Goal: Task Accomplishment & Management: Complete application form

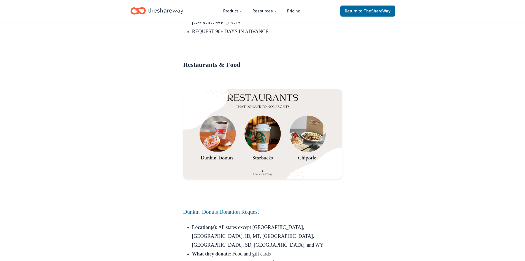
scroll to position [1131, 0]
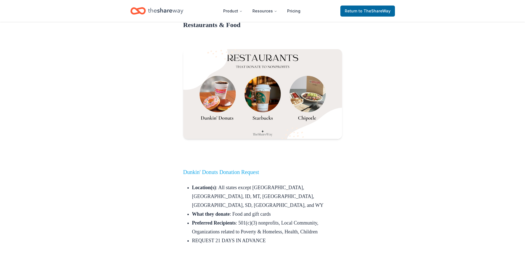
click at [223, 169] on link "Dunkin' Donuts Donation Request" at bounding box center [221, 172] width 76 height 6
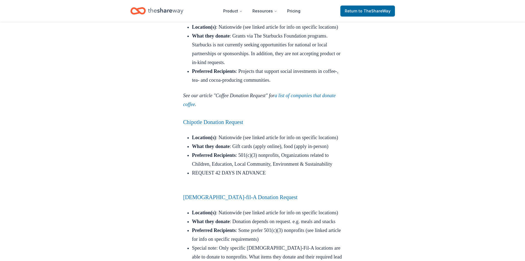
scroll to position [1489, 0]
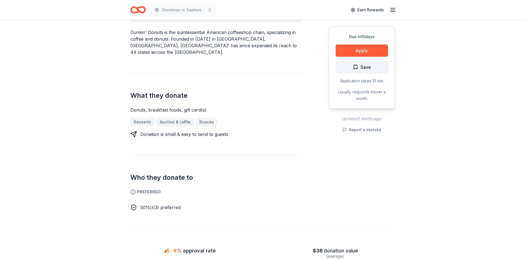
scroll to position [138, 0]
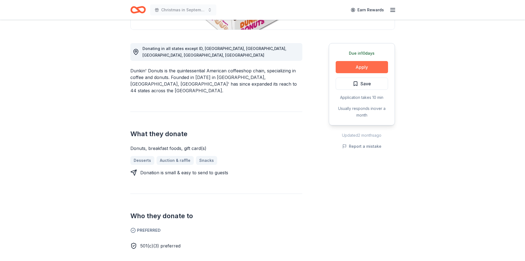
click at [367, 67] on button "Apply" at bounding box center [362, 67] width 52 height 12
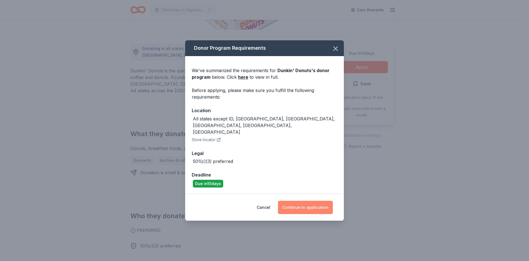
click at [315, 200] on button "Continue to application" at bounding box center [305, 206] width 55 height 13
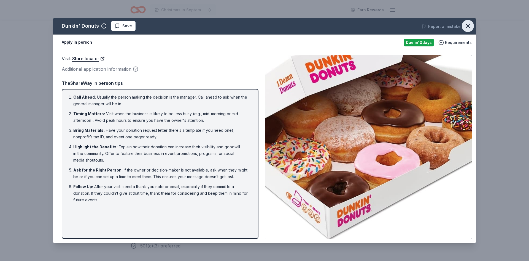
click at [469, 24] on icon "button" at bounding box center [468, 26] width 8 height 8
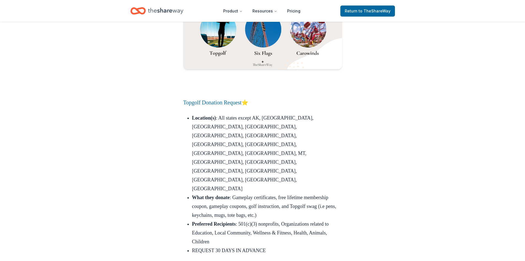
scroll to position [6491, 0]
click at [361, 14] on span "Return to TheShareWay" at bounding box center [368, 11] width 46 height 7
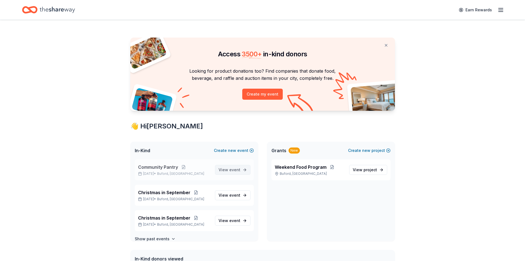
click at [227, 172] on span "View event" at bounding box center [230, 169] width 22 height 7
click at [231, 170] on span "event" at bounding box center [234, 169] width 11 height 5
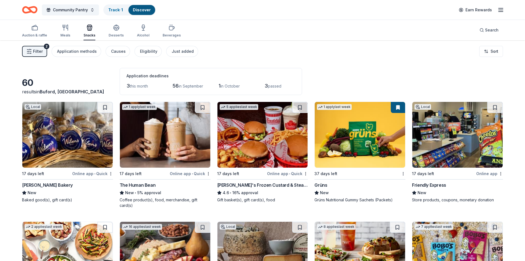
click at [67, 21] on div "Auction & raffle Meals Snacks Desserts Alcohol Beverages Search" at bounding box center [262, 30] width 481 height 20
click at [63, 30] on icon "button" at bounding box center [65, 27] width 7 height 7
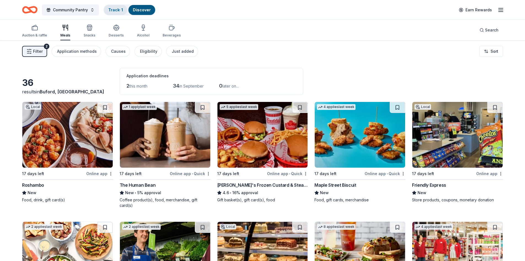
click at [121, 9] on link "Track · 1" at bounding box center [115, 9] width 15 height 5
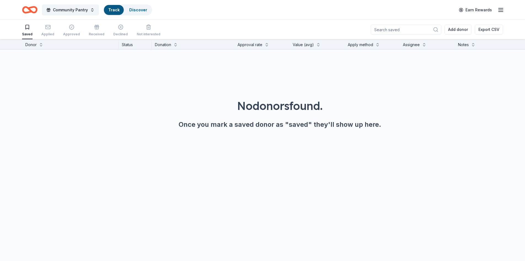
scroll to position [0, 0]
click at [116, 8] on link "Track" at bounding box center [113, 9] width 11 height 5
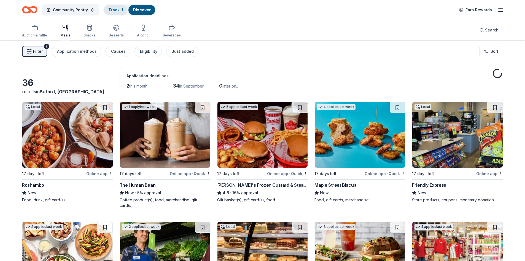
click at [116, 10] on link "Track · 1" at bounding box center [115, 9] width 15 height 5
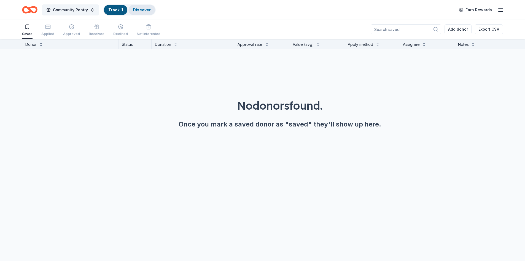
click at [135, 7] on link "Discover" at bounding box center [142, 9] width 18 height 5
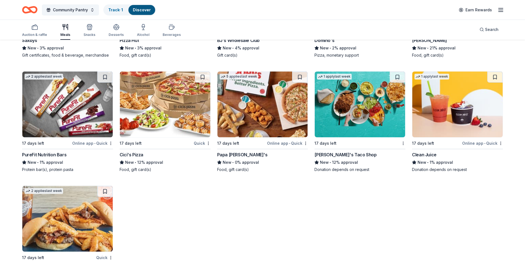
scroll to position [763, 0]
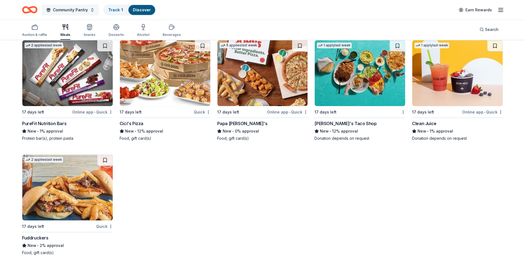
click at [85, 11] on span "Community Pantry" at bounding box center [70, 10] width 35 height 7
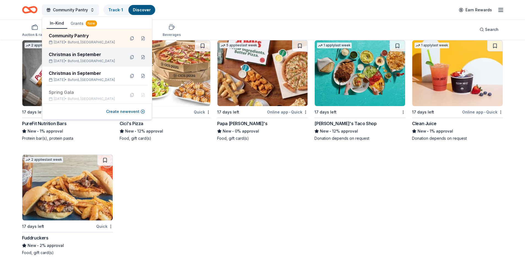
click at [75, 53] on div "Christmas in September" at bounding box center [85, 54] width 72 height 7
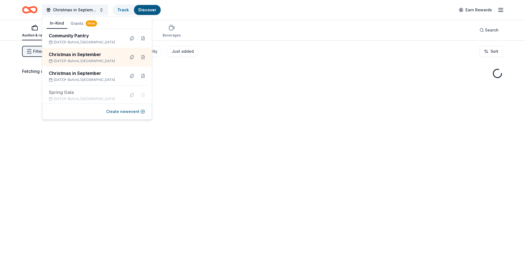
click at [255, 12] on div "Christmas in September Track Discover Earn Rewards" at bounding box center [262, 9] width 481 height 13
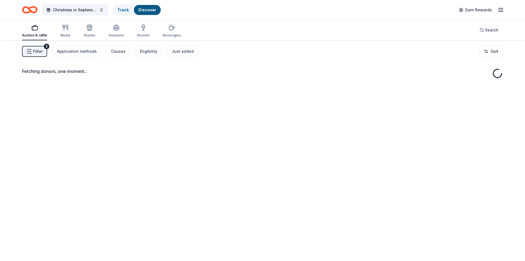
click at [30, 32] on div "Auction & raffle" at bounding box center [34, 30] width 25 height 13
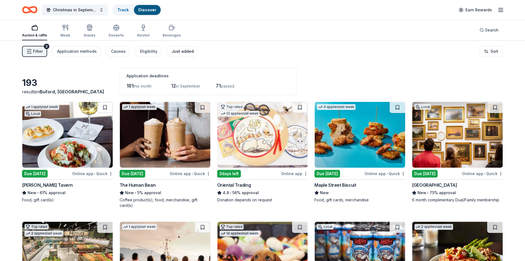
click at [183, 51] on div "Just added" at bounding box center [183, 51] width 22 height 7
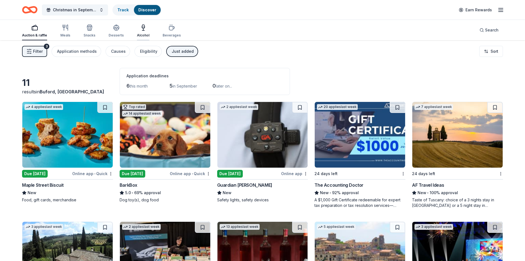
click at [143, 26] on icon "button" at bounding box center [143, 27] width 7 height 7
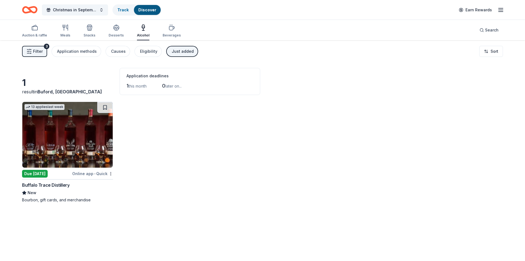
click at [180, 48] on button "Just added" at bounding box center [182, 51] width 32 height 11
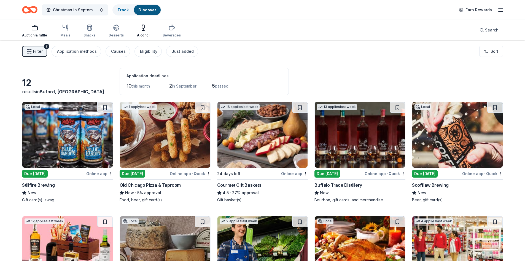
click at [36, 31] on div "Auction & raffle" at bounding box center [34, 30] width 25 height 13
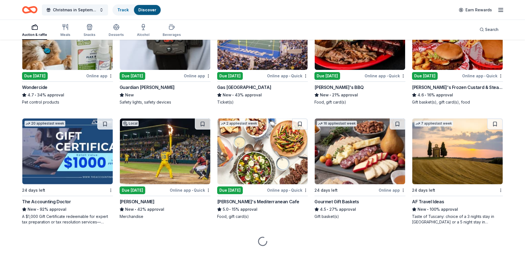
scroll to position [339, 0]
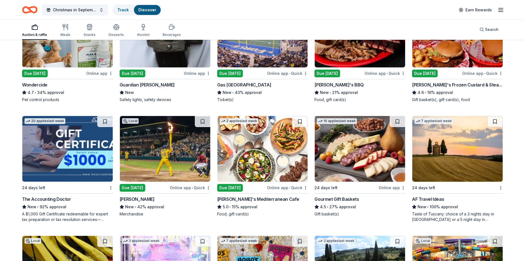
click at [331, 82] on div "Sonny's BBQ" at bounding box center [339, 84] width 49 height 7
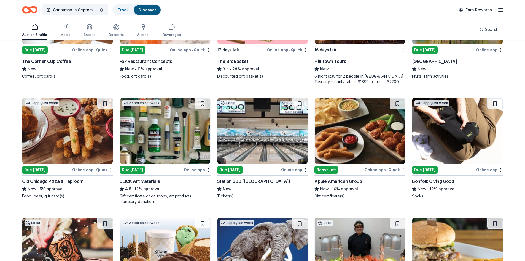
scroll to position [1074, 0]
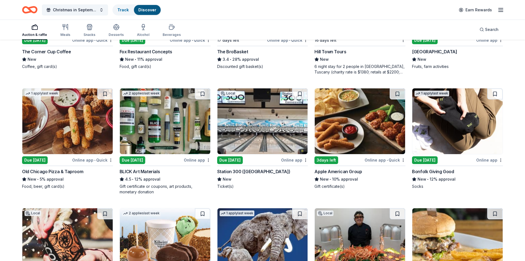
click at [345, 168] on div "Apple American Group" at bounding box center [338, 171] width 47 height 7
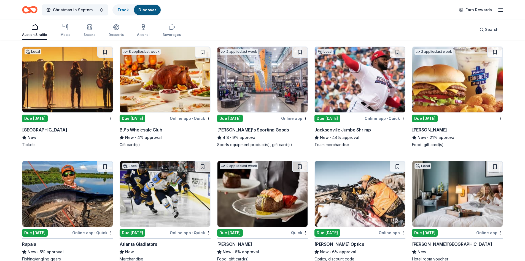
scroll to position [1987, 0]
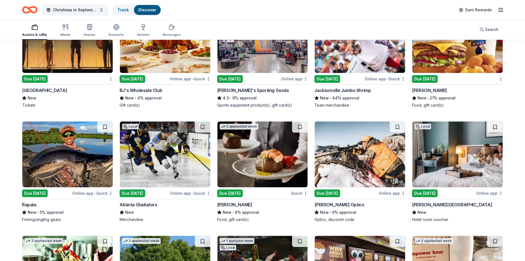
click at [233, 201] on div "Fleming's" at bounding box center [234, 204] width 35 height 7
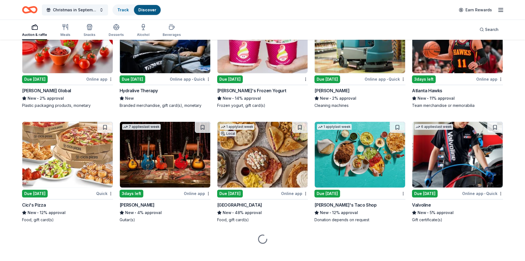
scroll to position [2450, 0]
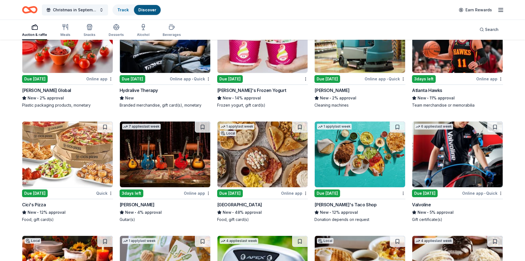
click at [138, 209] on div "New • 4% approval" at bounding box center [165, 212] width 91 height 7
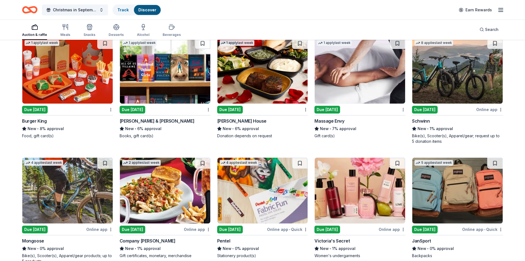
scroll to position [3385, 0]
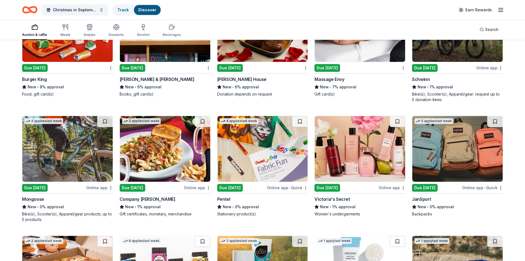
drag, startPoint x: 0, startPoint y: 191, endPoint x: 1, endPoint y: 213, distance: 22.3
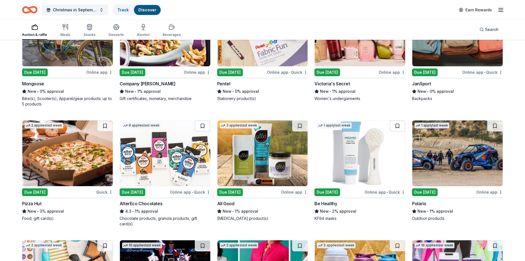
scroll to position [3387, 0]
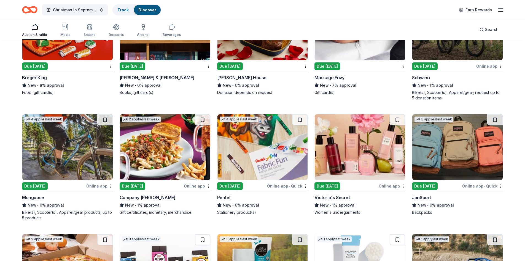
click at [502, 8] on line "button" at bounding box center [501, 8] width 4 height 0
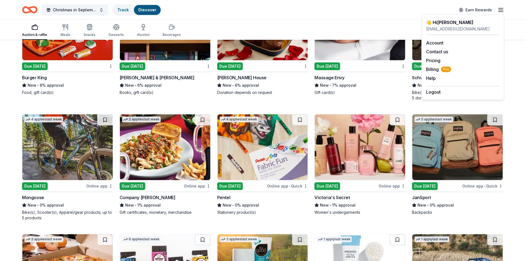
click at [437, 20] on div "👋 Hi Sarah" at bounding box center [462, 22] width 73 height 7
click at [33, 10] on icon "Home" at bounding box center [29, 9] width 15 height 13
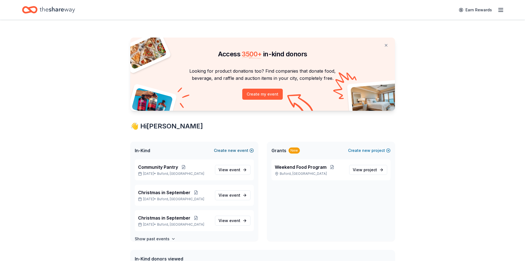
click at [230, 150] on span "new" at bounding box center [232, 150] width 8 height 7
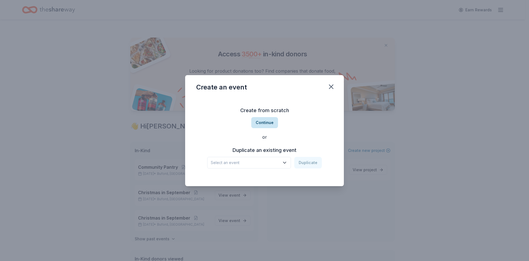
click at [273, 123] on button "Continue" at bounding box center [264, 122] width 27 height 11
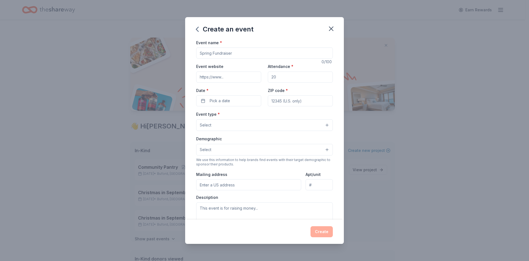
click at [231, 55] on input "Event name *" at bounding box center [264, 52] width 137 height 11
type input "Kids @ The Block"
type input "y"
type input "theblockoutreach.org"
click at [273, 76] on input "Attendance *" at bounding box center [300, 76] width 65 height 11
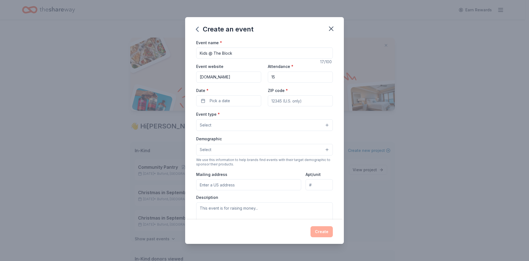
type input "15"
click at [220, 95] on button "Pick a date" at bounding box center [228, 100] width 65 height 11
click at [257, 115] on button "Go to next month" at bounding box center [258, 115] width 8 height 8
click at [258, 116] on button "Go to next month" at bounding box center [258, 115] width 8 height 8
click at [226, 135] on button "1" at bounding box center [228, 136] width 10 height 10
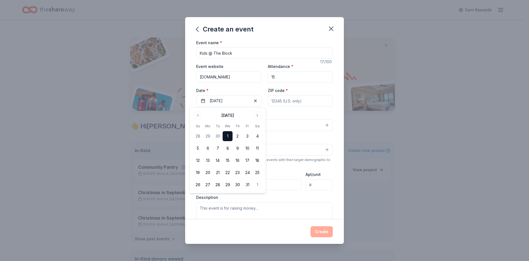
click at [295, 98] on input "ZIP code *" at bounding box center [300, 100] width 65 height 11
type input "30518"
click at [302, 123] on button "Select" at bounding box center [264, 125] width 137 height 12
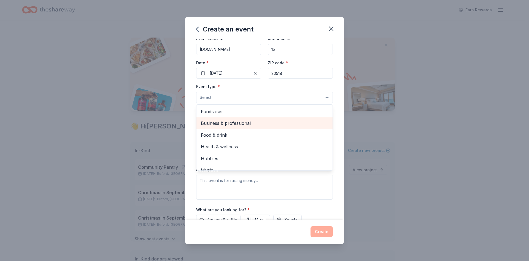
click at [247, 122] on span "Business & professional" at bounding box center [264, 122] width 127 height 7
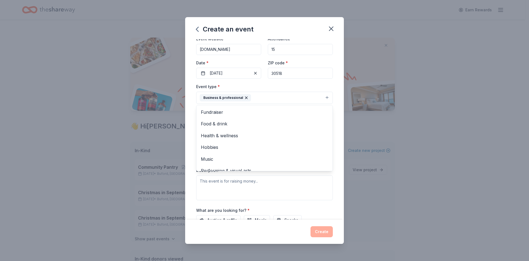
click at [336, 95] on div "Event name * Kids @ The Block 17 /100 Event website theblockoutreach.org Attend…" at bounding box center [264, 129] width 159 height 180
click at [285, 121] on button "Select" at bounding box center [264, 123] width 137 height 12
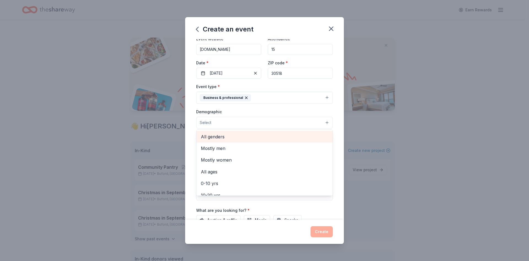
click at [264, 135] on span "All genders" at bounding box center [264, 136] width 127 height 7
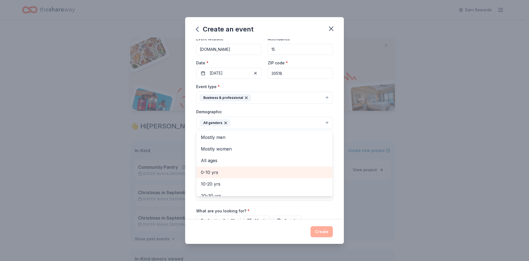
click at [223, 175] on span "0-10 yrs" at bounding box center [264, 171] width 127 height 7
click at [334, 131] on div "Event name * Kids @ The Block 17 /100 Event website theblockoutreach.org Attend…" at bounding box center [264, 129] width 159 height 180
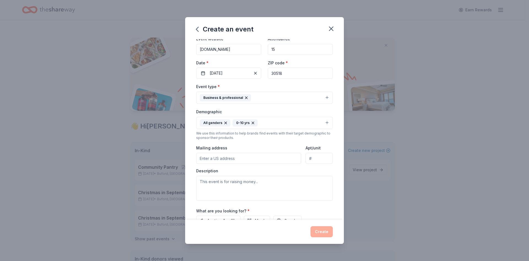
click at [239, 156] on input "Mailing address" at bounding box center [248, 157] width 105 height 11
type input "4600 Nelson Brogdon Boulevard, Sugar Hill, GA, 30518"
click at [325, 95] on button "Business & professional" at bounding box center [264, 98] width 137 height 12
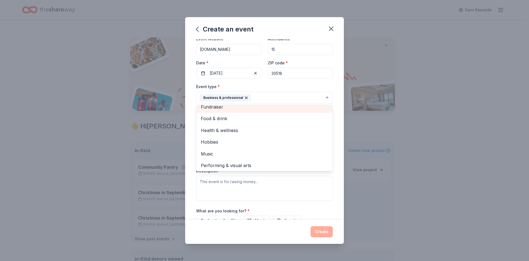
scroll to position [7, 0]
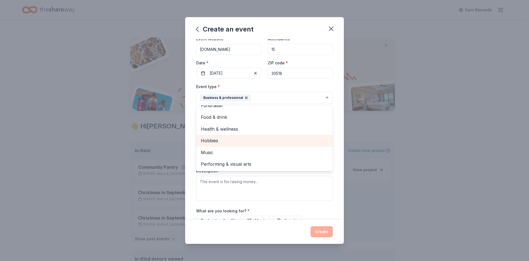
click at [247, 141] on span "Hobbies" at bounding box center [264, 140] width 127 height 7
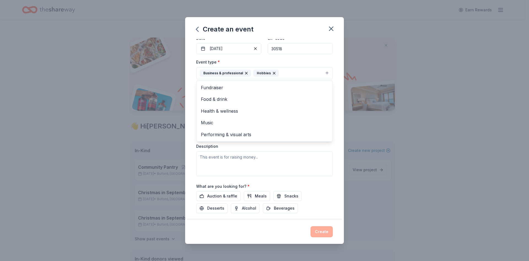
scroll to position [55, 0]
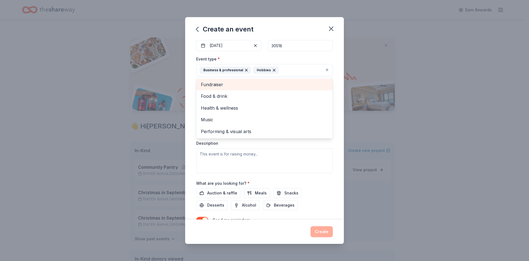
click at [228, 86] on span "Fundraiser" at bounding box center [264, 84] width 127 height 7
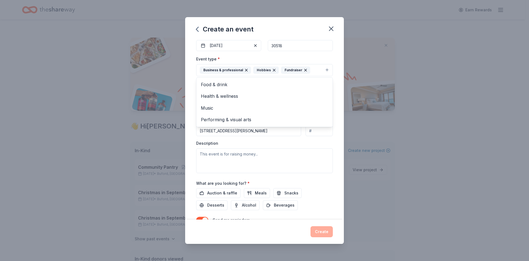
click at [333, 149] on div "Event name * Kids @ The Block 17 /100 Event website theblockoutreach.org Attend…" at bounding box center [264, 129] width 159 height 180
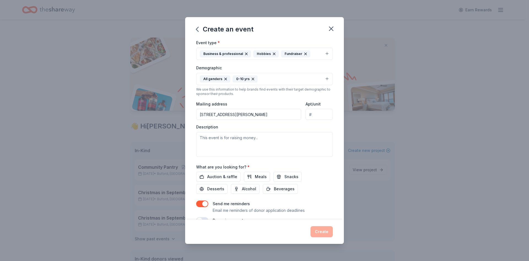
scroll to position [84, 0]
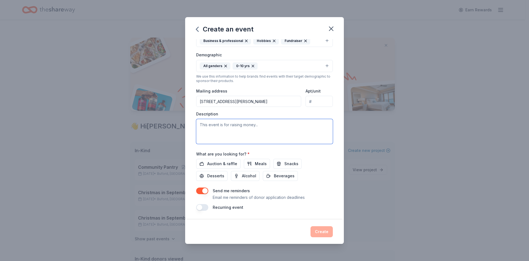
click at [275, 131] on textarea at bounding box center [264, 131] width 137 height 25
click at [232, 163] on span "Auction & raffle" at bounding box center [222, 163] width 30 height 7
click at [219, 129] on textarea at bounding box center [264, 131] width 137 height 25
type textarea "W"
drag, startPoint x: 234, startPoint y: 129, endPoint x: 157, endPoint y: 125, distance: 77.3
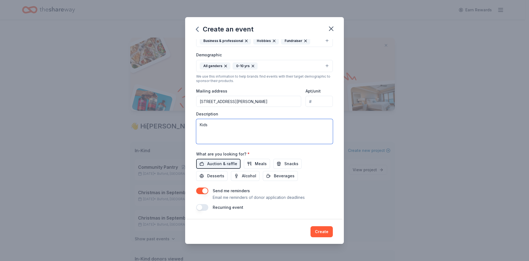
click at [157, 125] on div "Create an event Event name * Kids @ The Block 17 /100 Event website theblockout…" at bounding box center [264, 130] width 529 height 261
paste textarea "We’re excited to announce that we’re hosting an online auction to raise funds f…"
type textarea "We’re excited to announce that we’re hosting an online auction to raise funds f…"
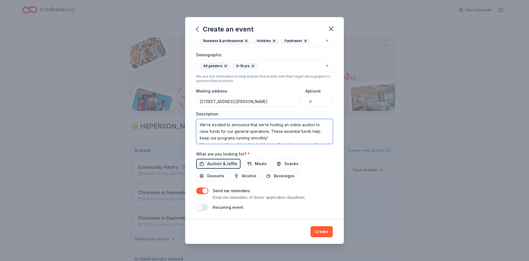
drag, startPoint x: 173, startPoint y: 128, endPoint x: 63, endPoint y: 78, distance: 120.9
click at [63, 78] on div "Create an event Event name * Kids @ The Block 17 /100 Event website theblockout…" at bounding box center [264, 130] width 529 height 261
click at [240, 129] on textarea at bounding box center [264, 131] width 137 height 25
paste textarea "The Block’s after school program is a safe space where kids can feel seen, love…"
click at [199, 130] on textarea "The Block’s after school program is a safe space where kids can feel seen, love…" at bounding box center [264, 131] width 137 height 25
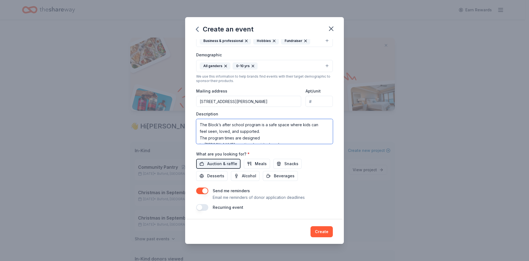
click at [201, 136] on textarea "The Block’s after school program is a safe space where kids can feel seen, love…" at bounding box center [264, 131] width 137 height 25
click at [204, 135] on textarea "The Block’s after school program is a safe space where kids can feel seen, love…" at bounding box center [264, 131] width 137 height 25
click at [200, 143] on textarea "The Block’s after school program is a safe space where kids can feel seen, love…" at bounding box center [264, 131] width 137 height 25
click at [199, 124] on textarea "The Block’s after school program is a safe space where kids can feel seen, love…" at bounding box center [264, 131] width 137 height 25
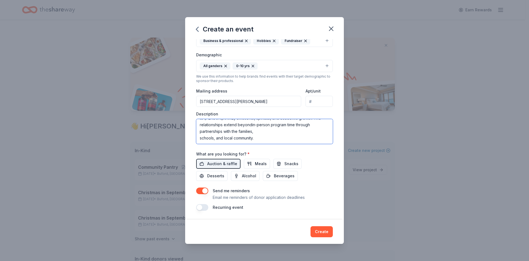
scroll to position [20, 0]
click at [200, 139] on textarea "The Block’s after school program is a safe space where kids can feel seen, love…" at bounding box center [264, 131] width 137 height 25
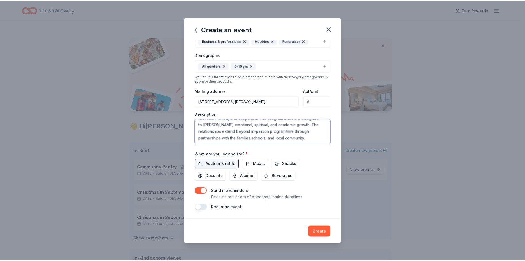
scroll to position [13, 0]
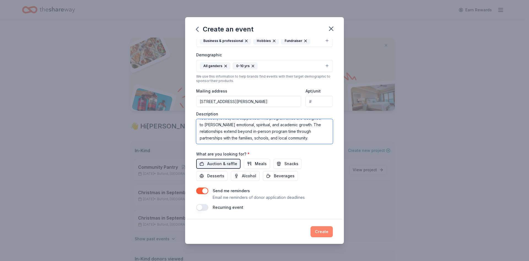
type textarea "The Block’s after school program is a safe space where kids can feel seen, love…"
click at [323, 231] on button "Create" at bounding box center [322, 231] width 22 height 11
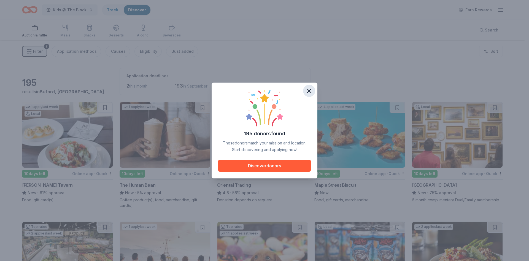
click at [310, 92] on icon "button" at bounding box center [310, 91] width 8 height 8
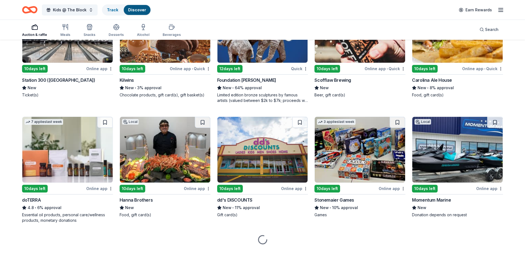
scroll to position [1286, 0]
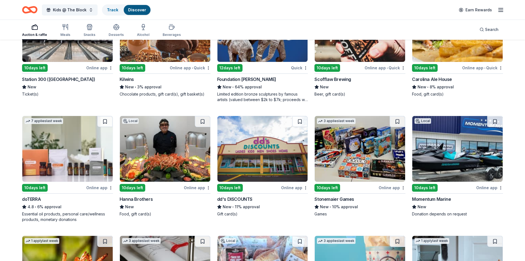
click at [334, 196] on div "Stonemaier Games" at bounding box center [335, 199] width 40 height 7
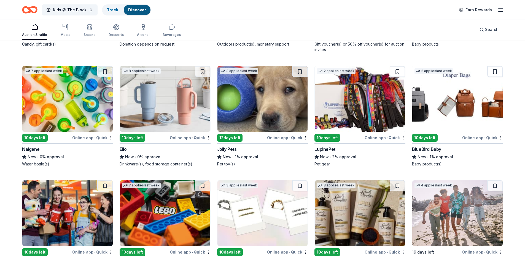
scroll to position [4081, 0]
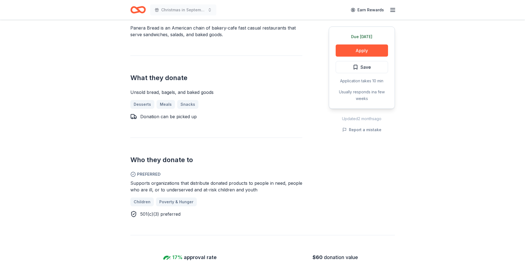
scroll to position [138, 0]
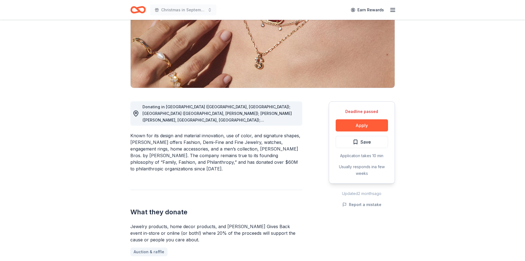
scroll to position [83, 0]
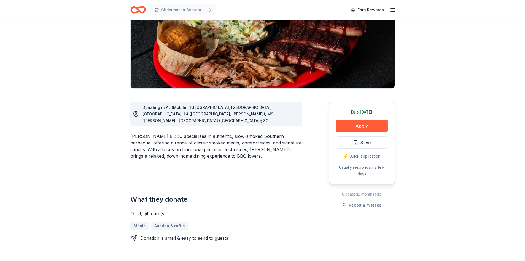
scroll to position [83, 0]
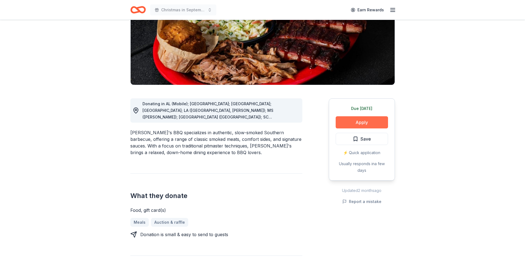
click at [351, 122] on button "Apply" at bounding box center [362, 122] width 52 height 12
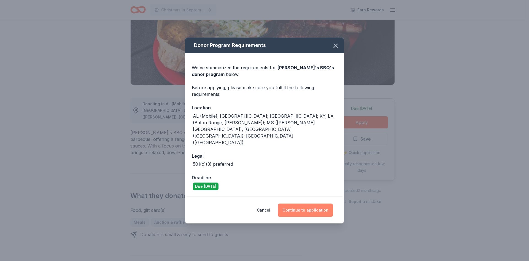
click at [316, 203] on button "Continue to application" at bounding box center [305, 209] width 55 height 13
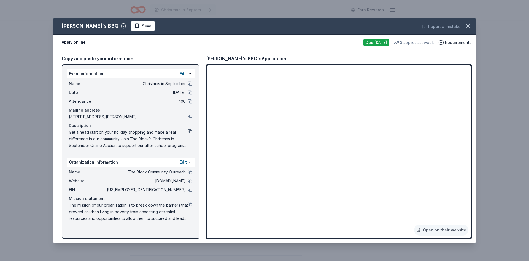
click at [190, 131] on button at bounding box center [190, 131] width 4 height 4
click at [470, 28] on icon "button" at bounding box center [468, 26] width 4 height 4
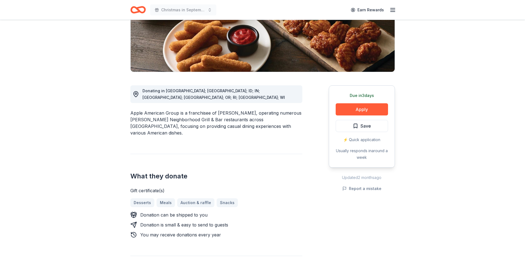
scroll to position [110, 0]
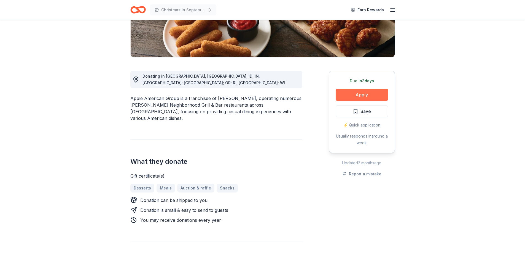
click at [360, 95] on button "Apply" at bounding box center [362, 95] width 52 height 12
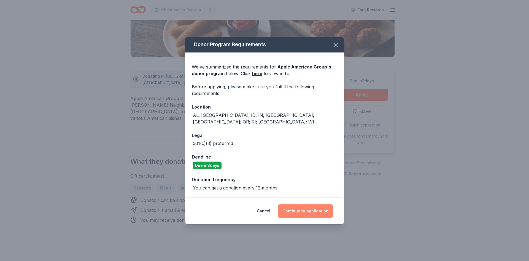
click at [297, 204] on button "Continue to application" at bounding box center [305, 210] width 55 height 13
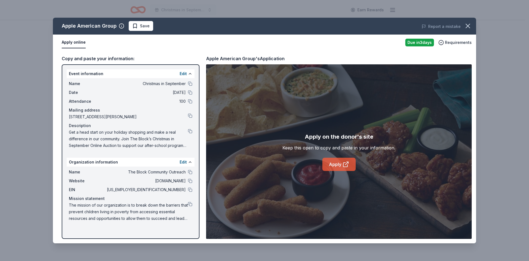
click at [336, 164] on link "Apply" at bounding box center [339, 163] width 33 height 13
click at [470, 23] on icon "button" at bounding box center [468, 26] width 8 height 8
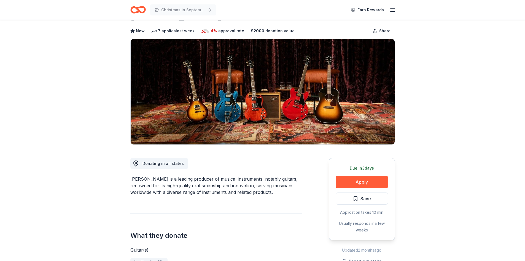
scroll to position [55, 0]
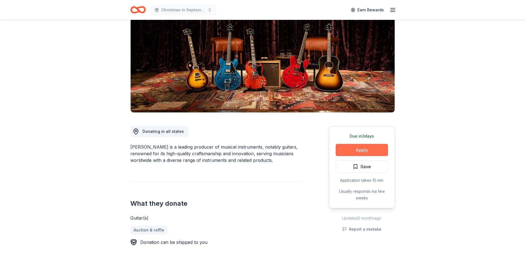
click at [355, 151] on button "Apply" at bounding box center [362, 150] width 52 height 12
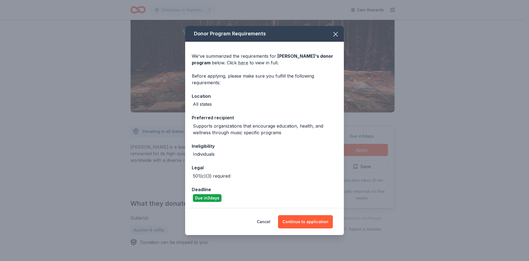
click at [238, 62] on link "here" at bounding box center [243, 62] width 10 height 7
click at [339, 31] on icon "button" at bounding box center [336, 34] width 8 height 8
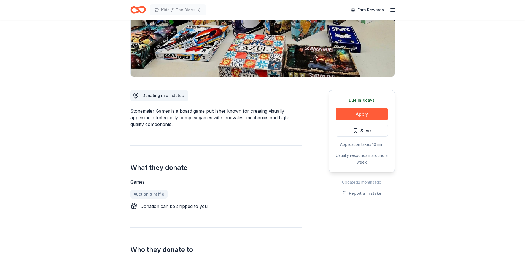
scroll to position [83, 0]
